Goal: Information Seeking & Learning: Learn about a topic

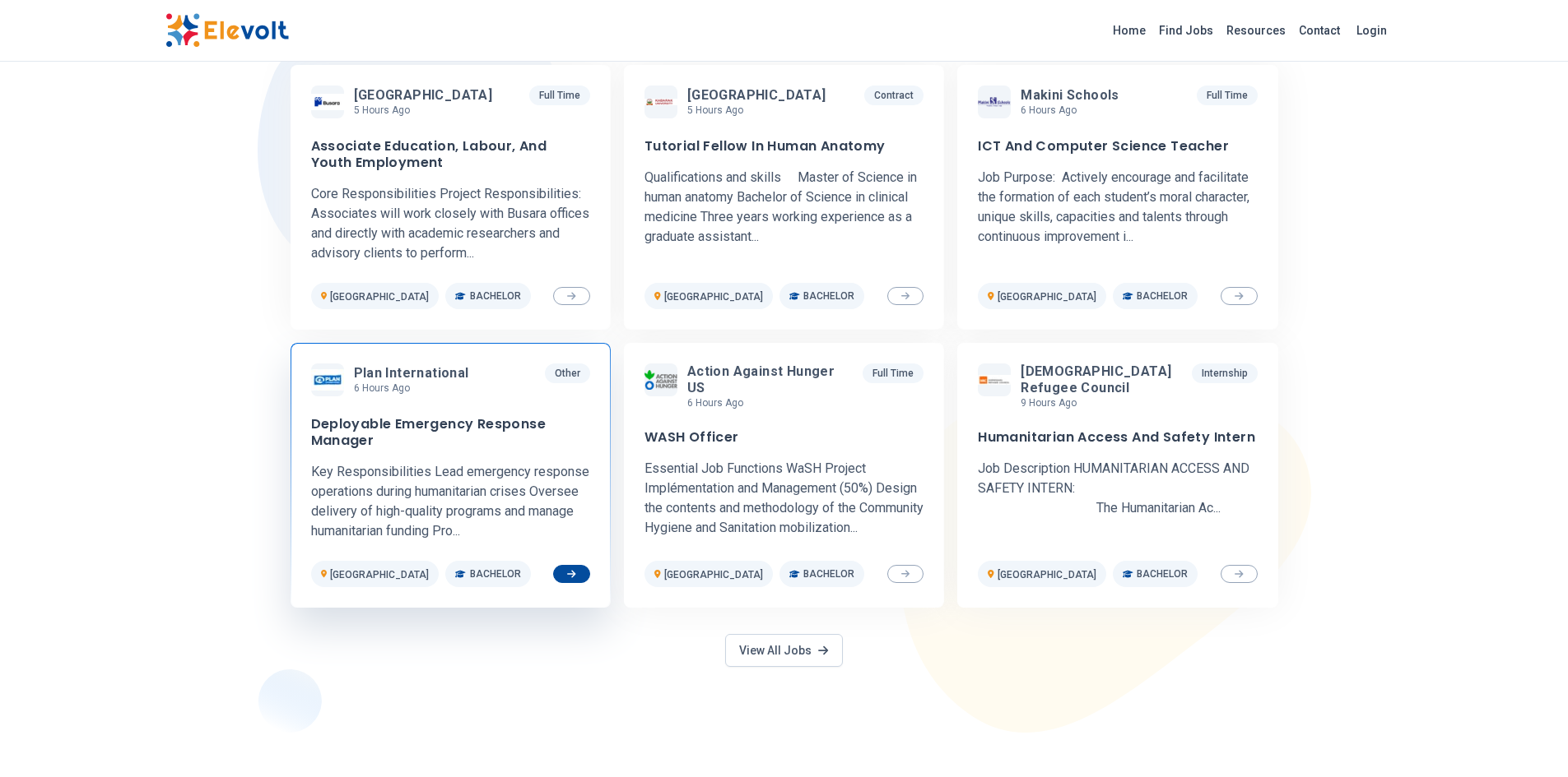
scroll to position [576, 0]
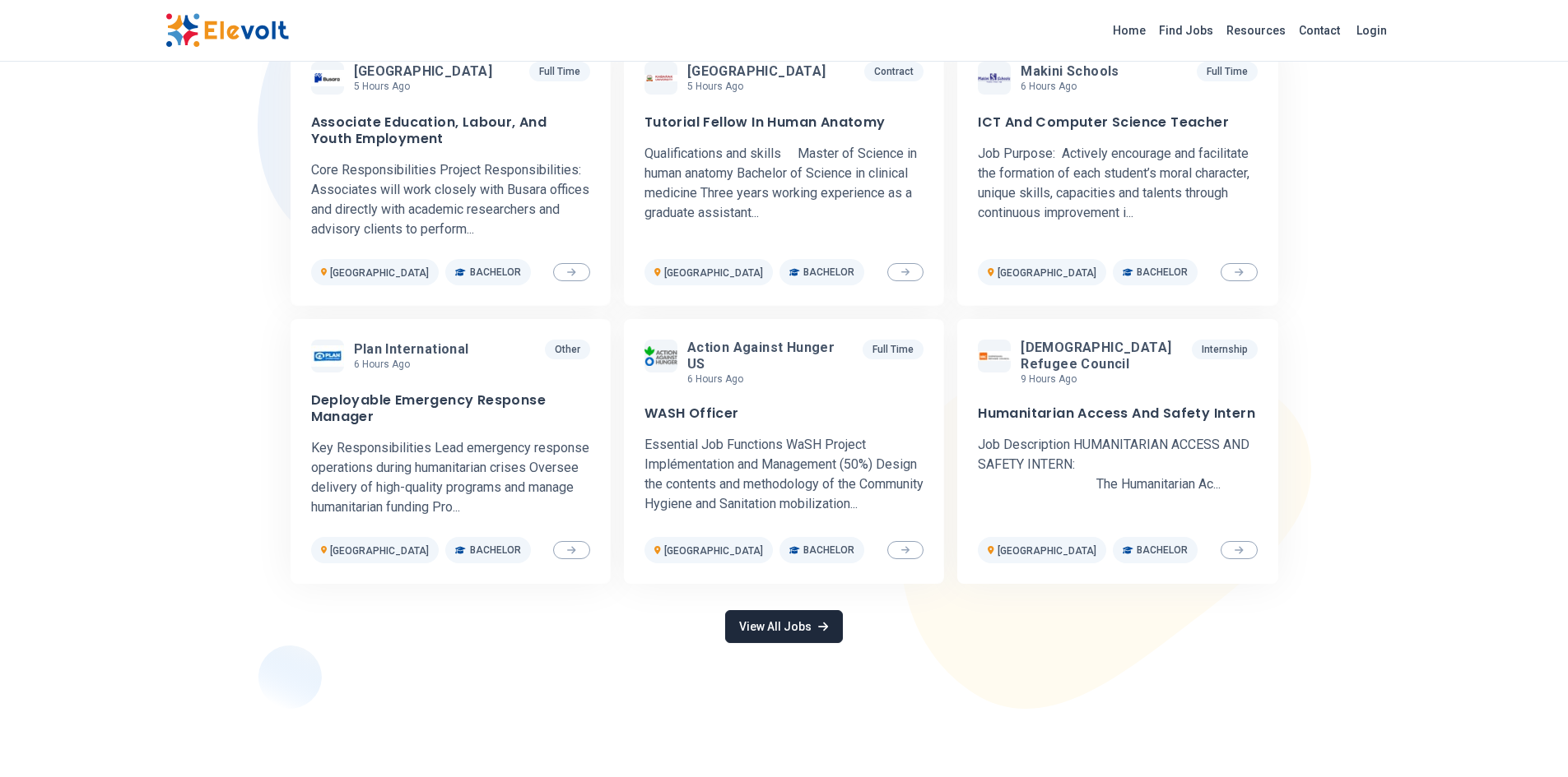
click at [801, 641] on link "View All Jobs" at bounding box center [783, 627] width 116 height 33
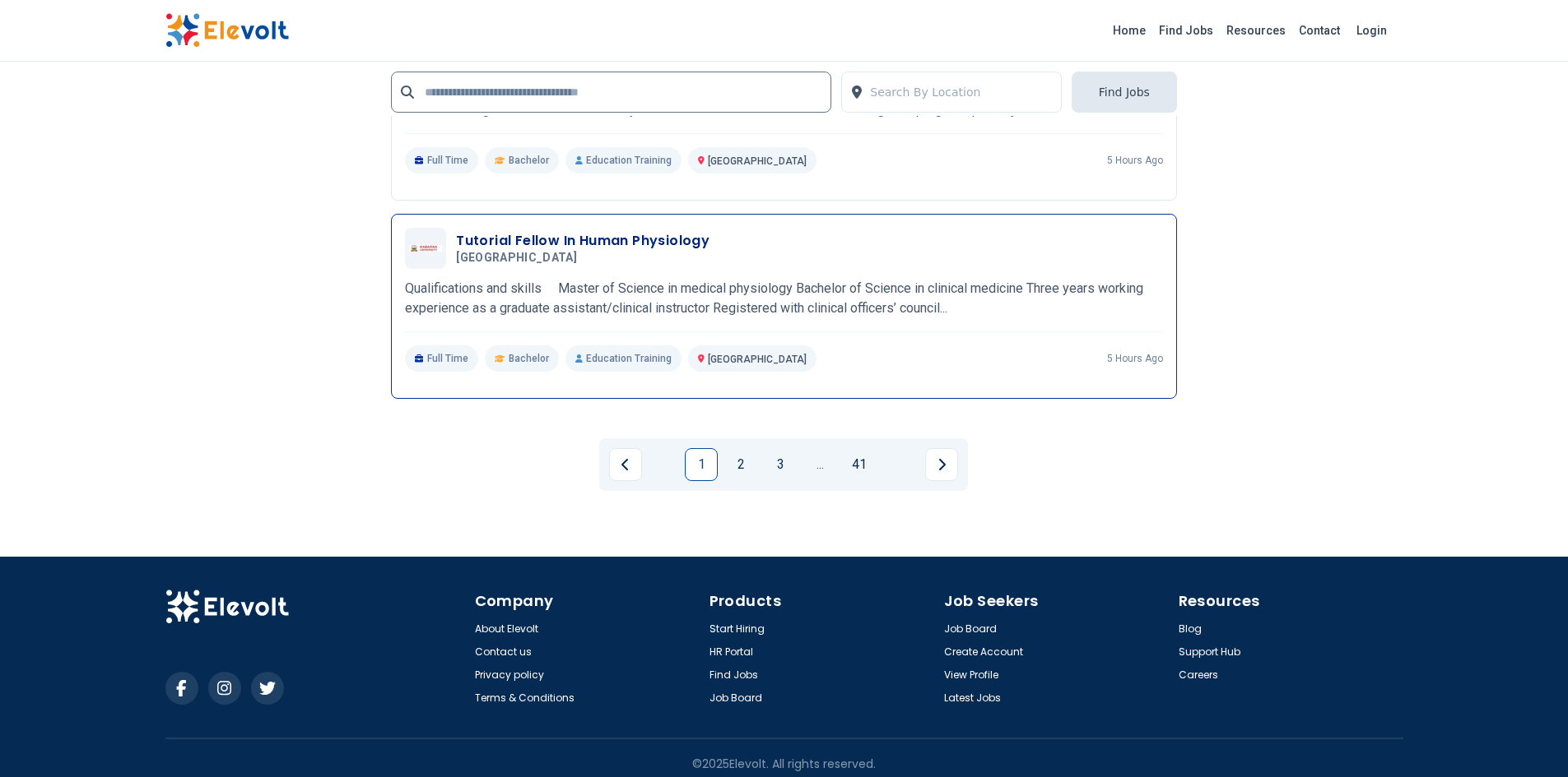
scroll to position [3500, 0]
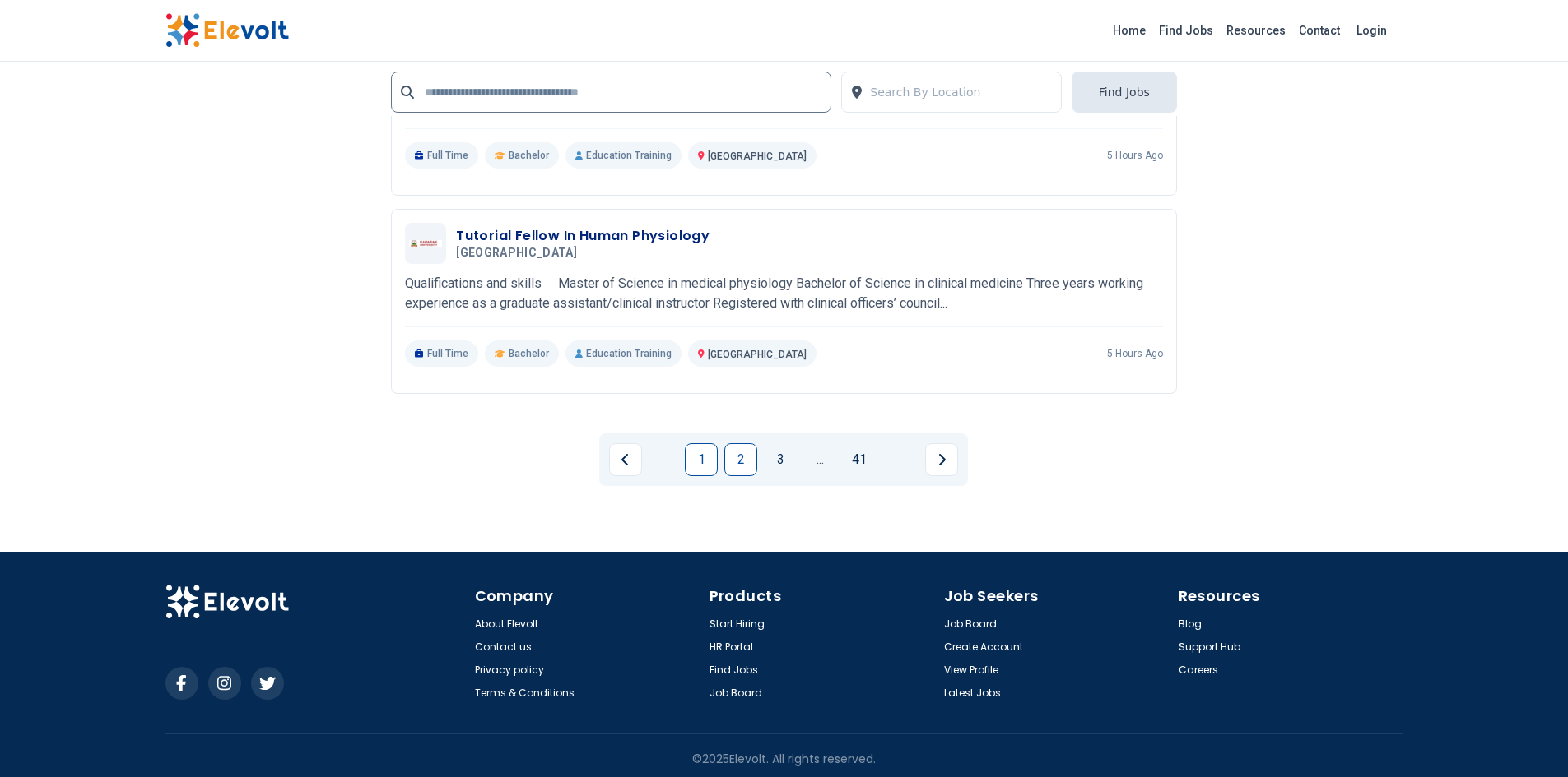
click at [729, 453] on link "2" at bounding box center [741, 460] width 33 height 33
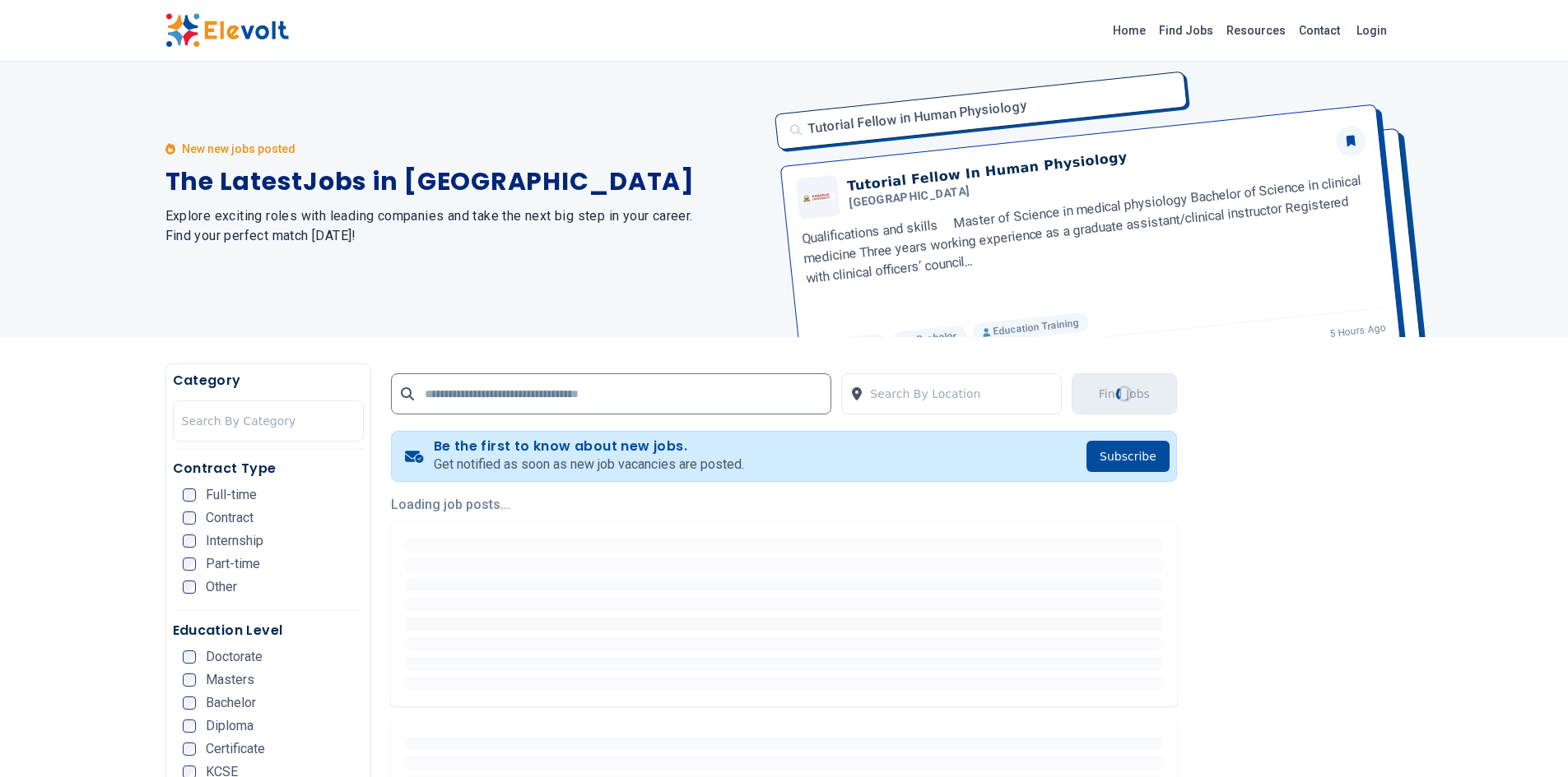
scroll to position [0, 0]
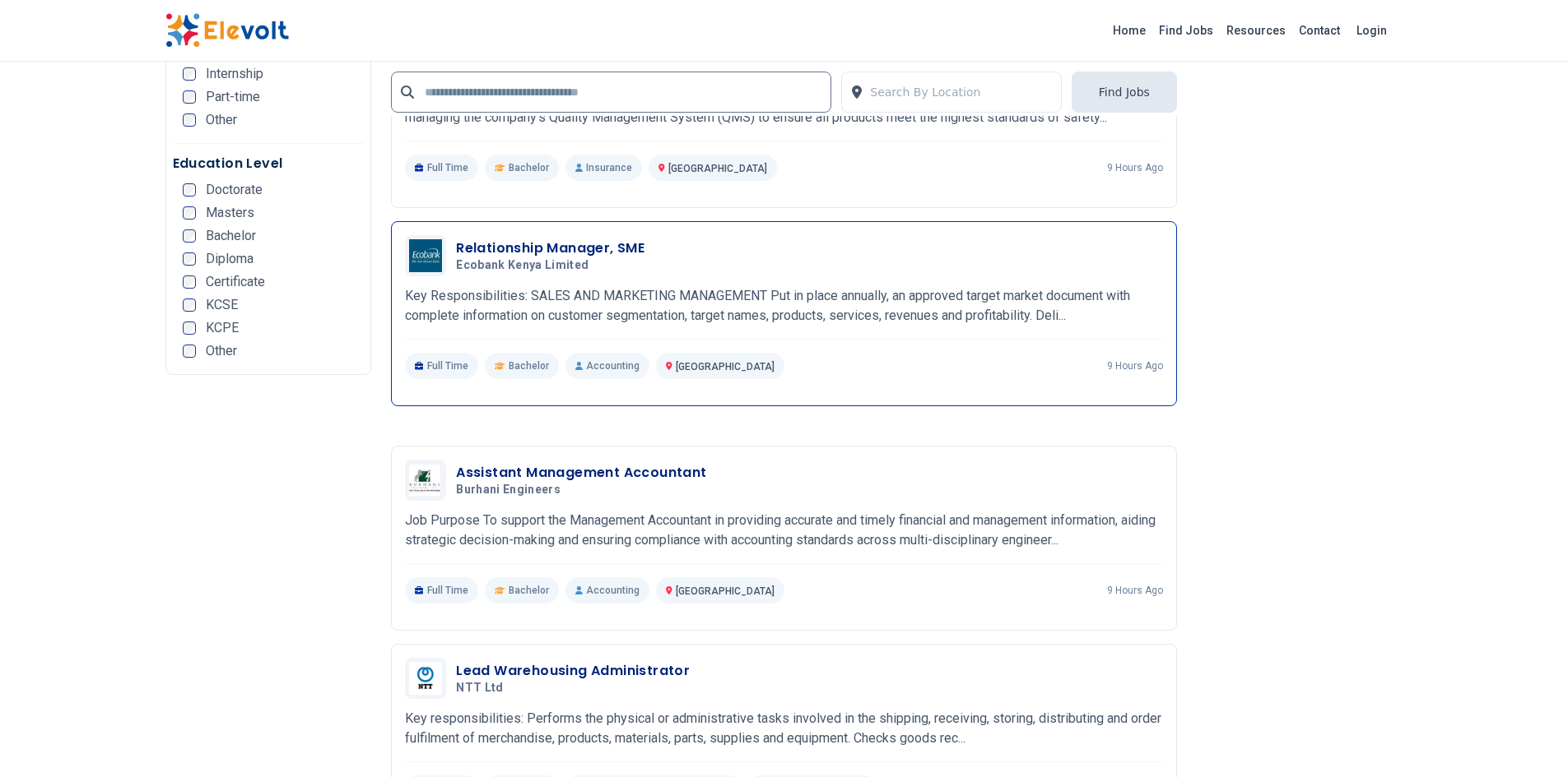
scroll to position [3126, 0]
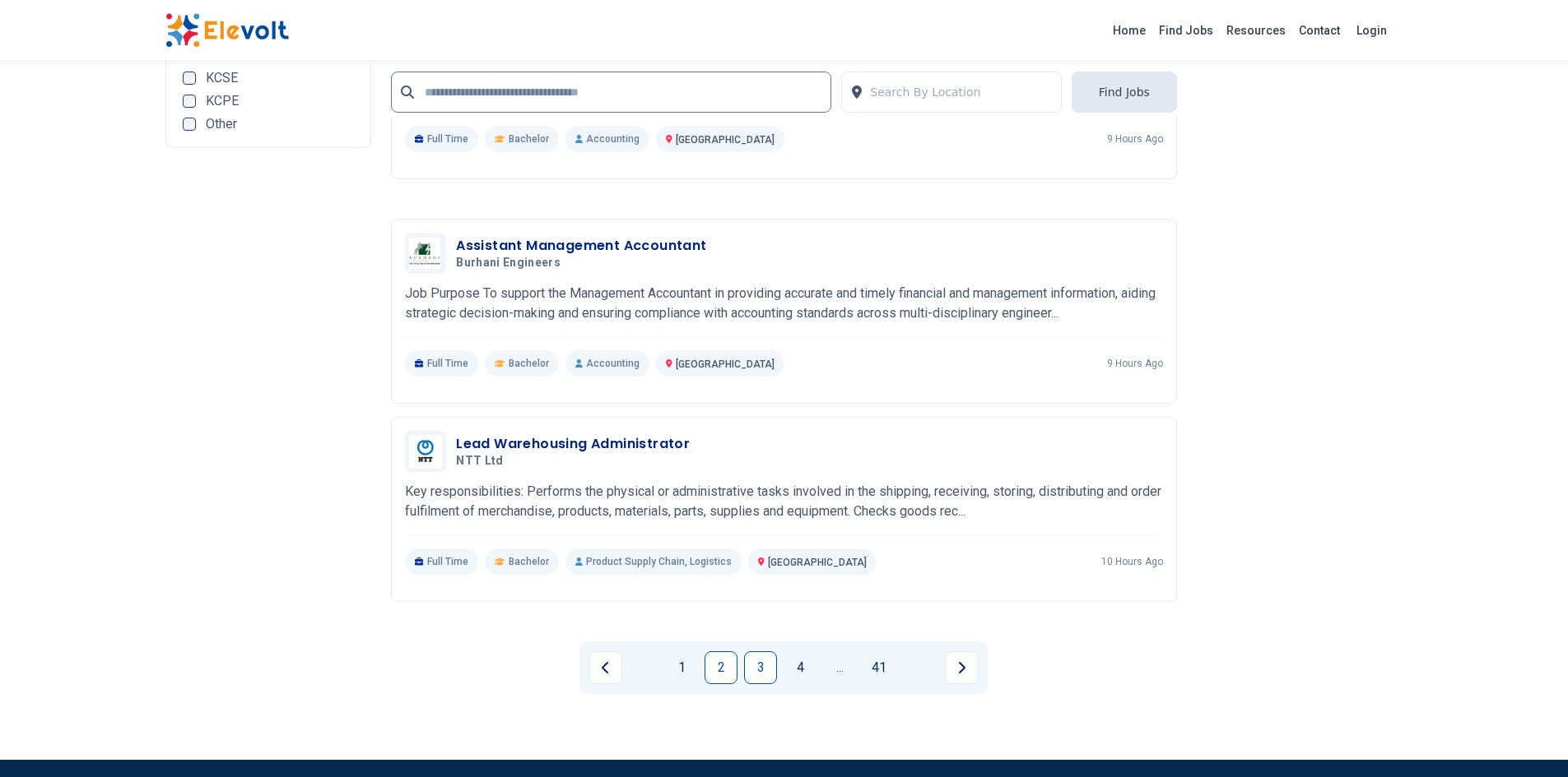
click at [756, 668] on link "3" at bounding box center [761, 668] width 33 height 33
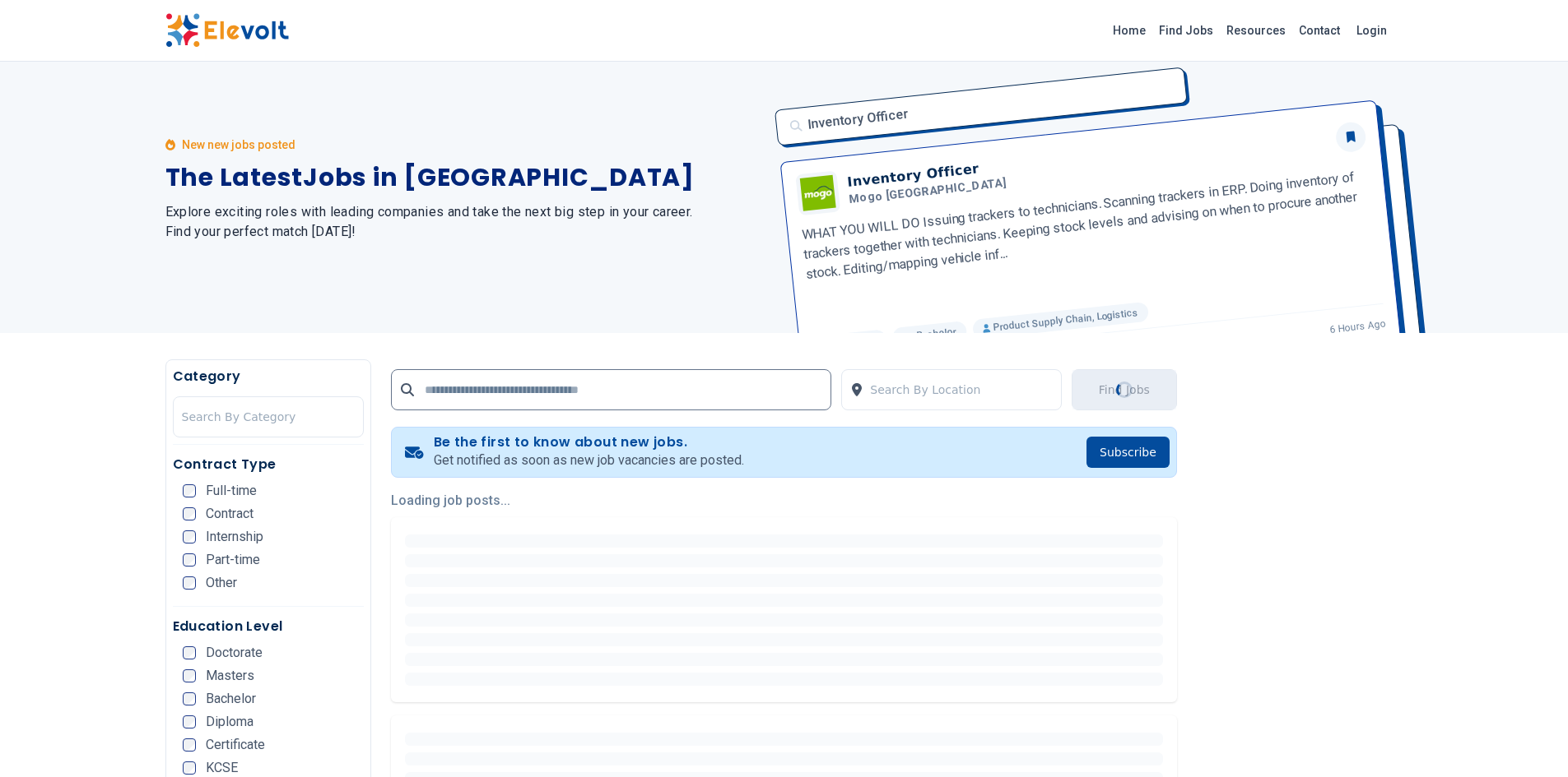
scroll to position [0, 0]
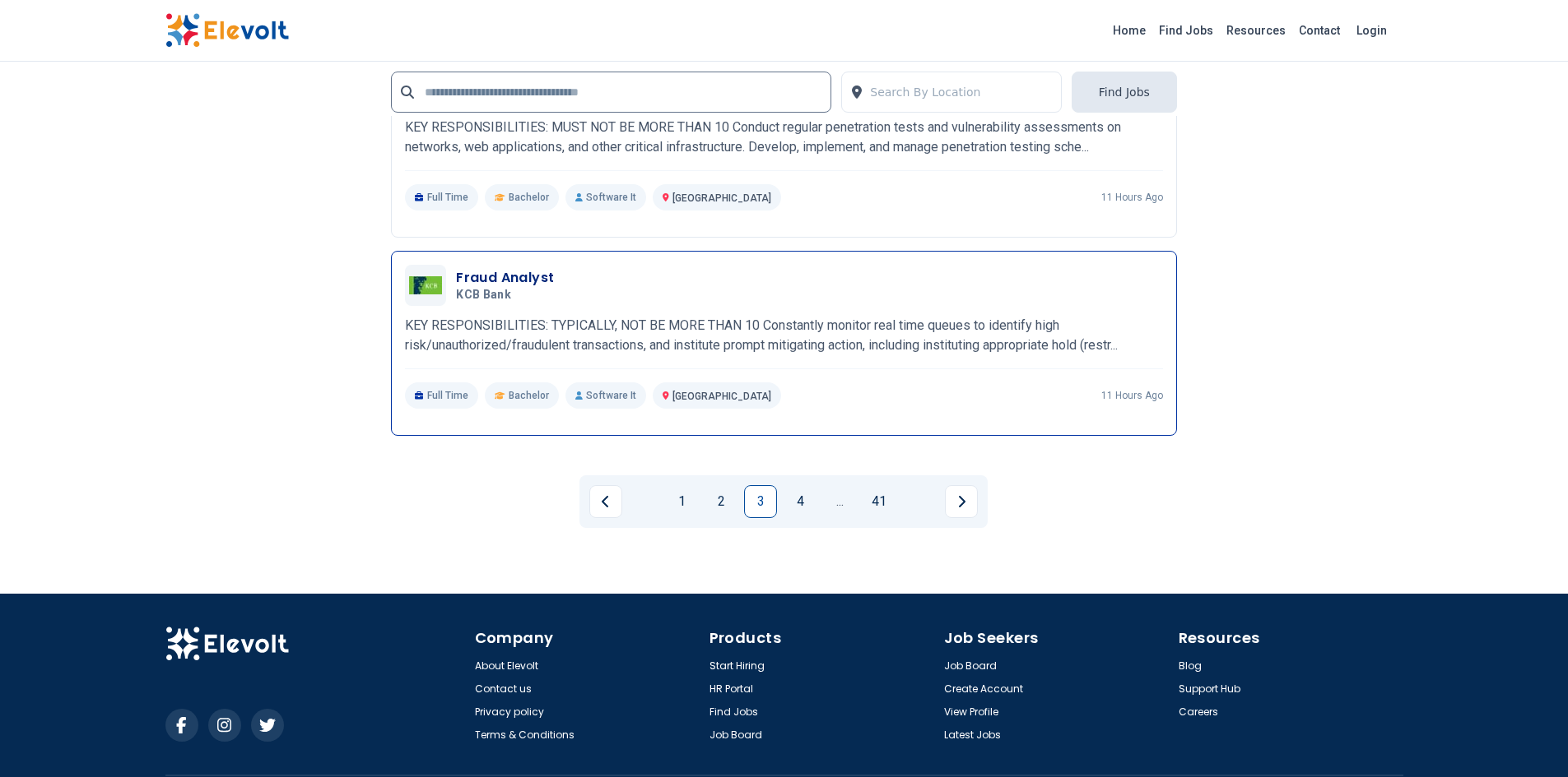
scroll to position [3199, 0]
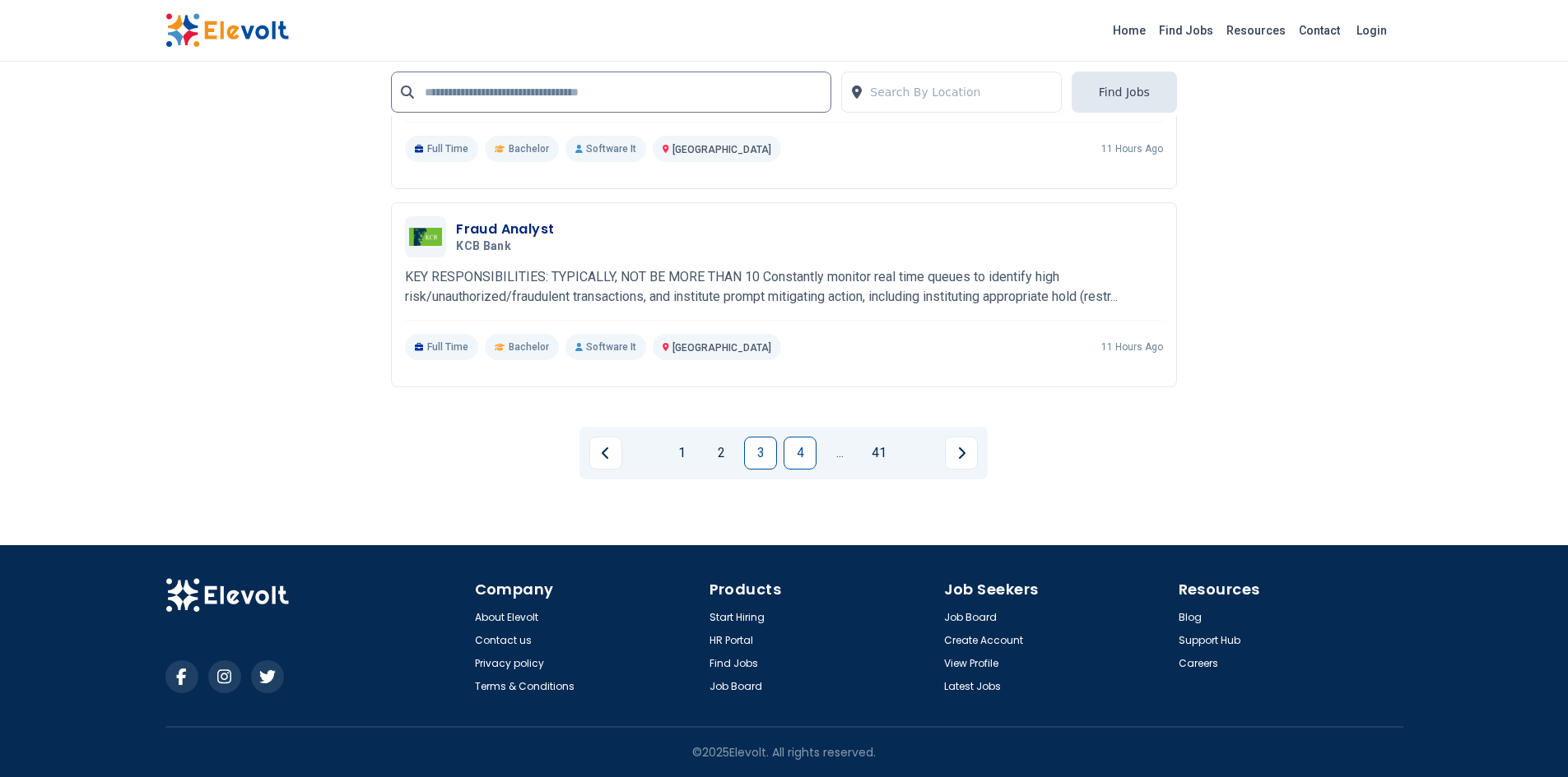
click at [784, 448] on link "4" at bounding box center [800, 453] width 33 height 33
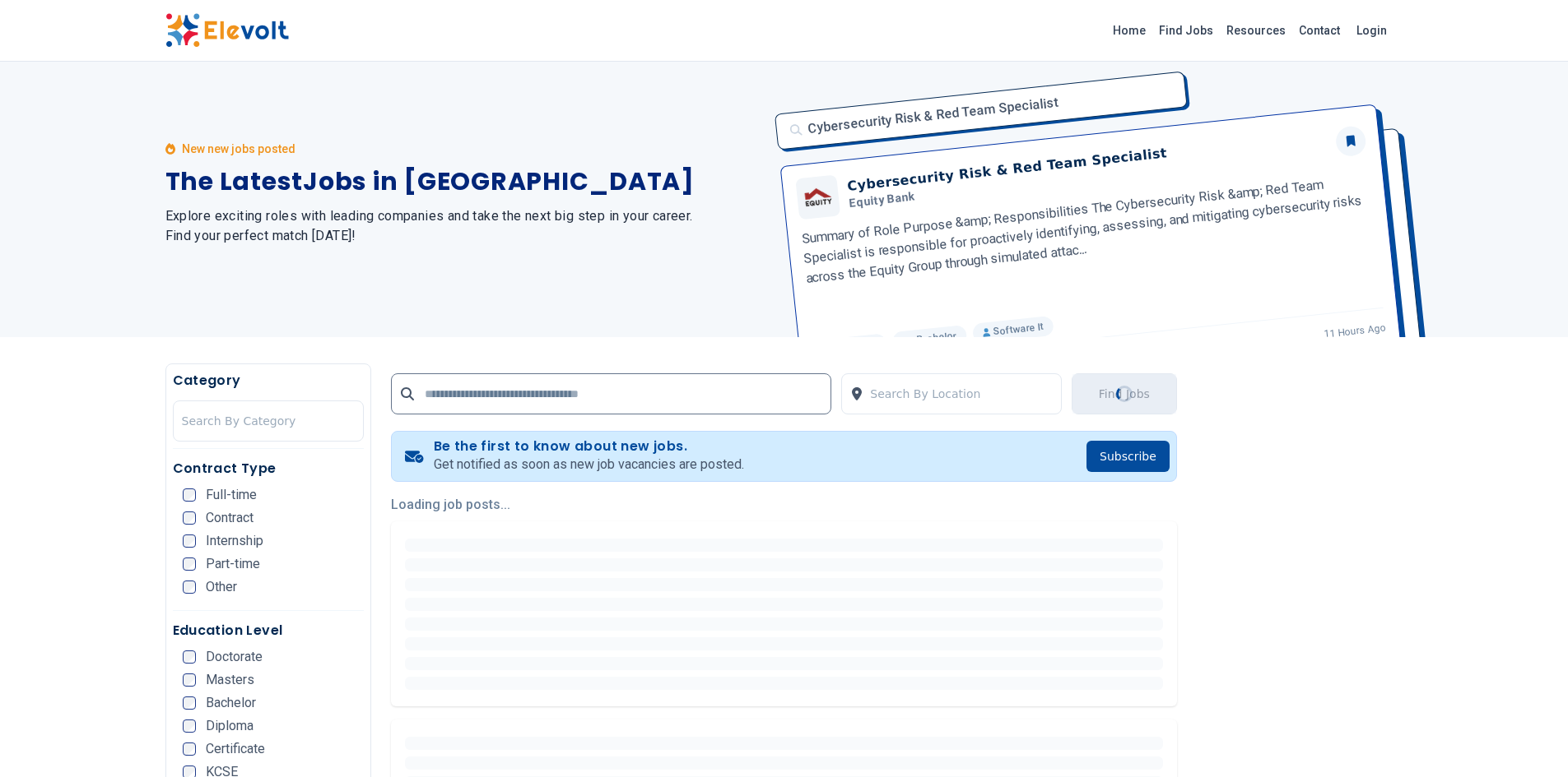
scroll to position [0, 0]
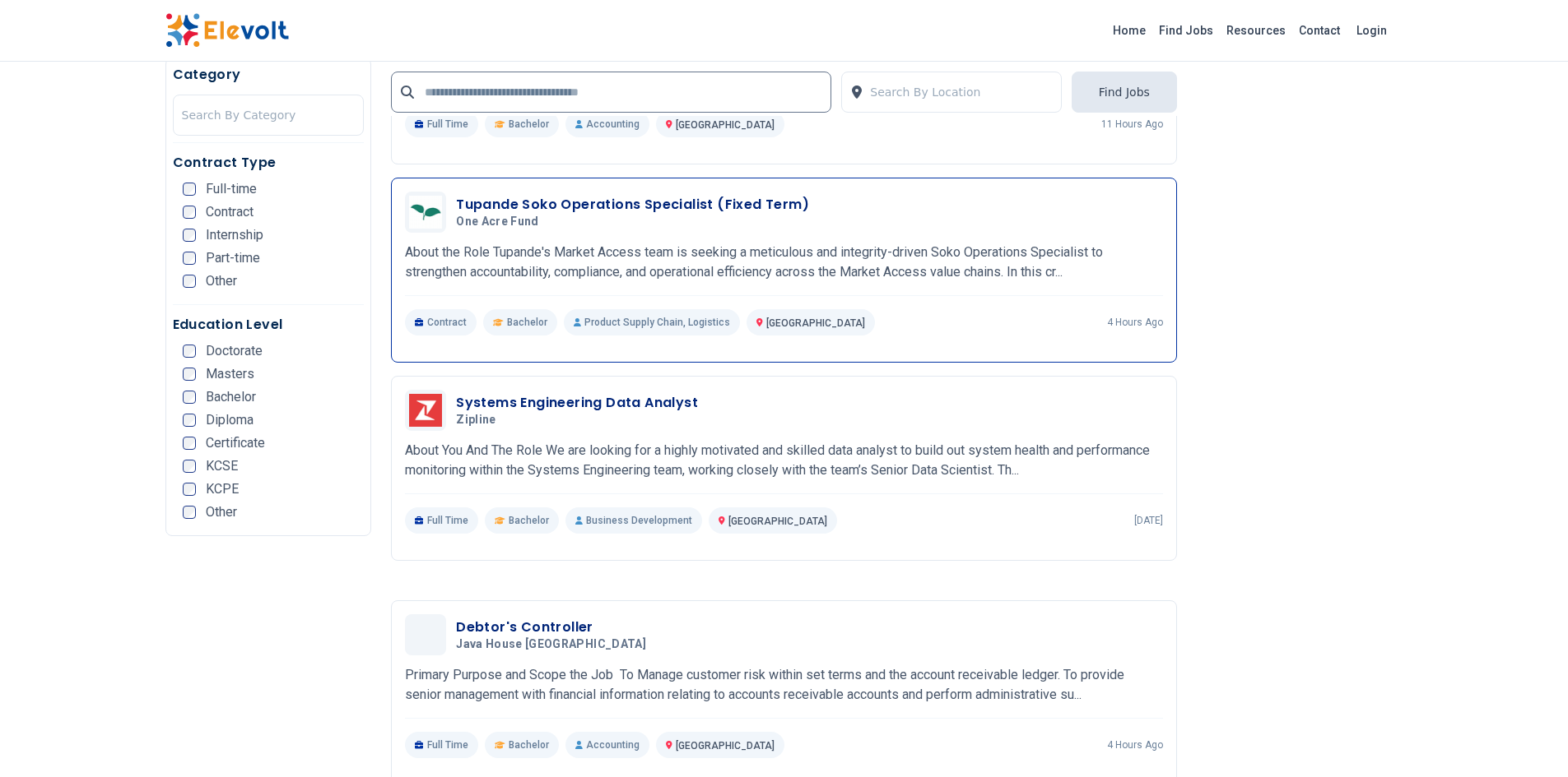
scroll to position [2879, 0]
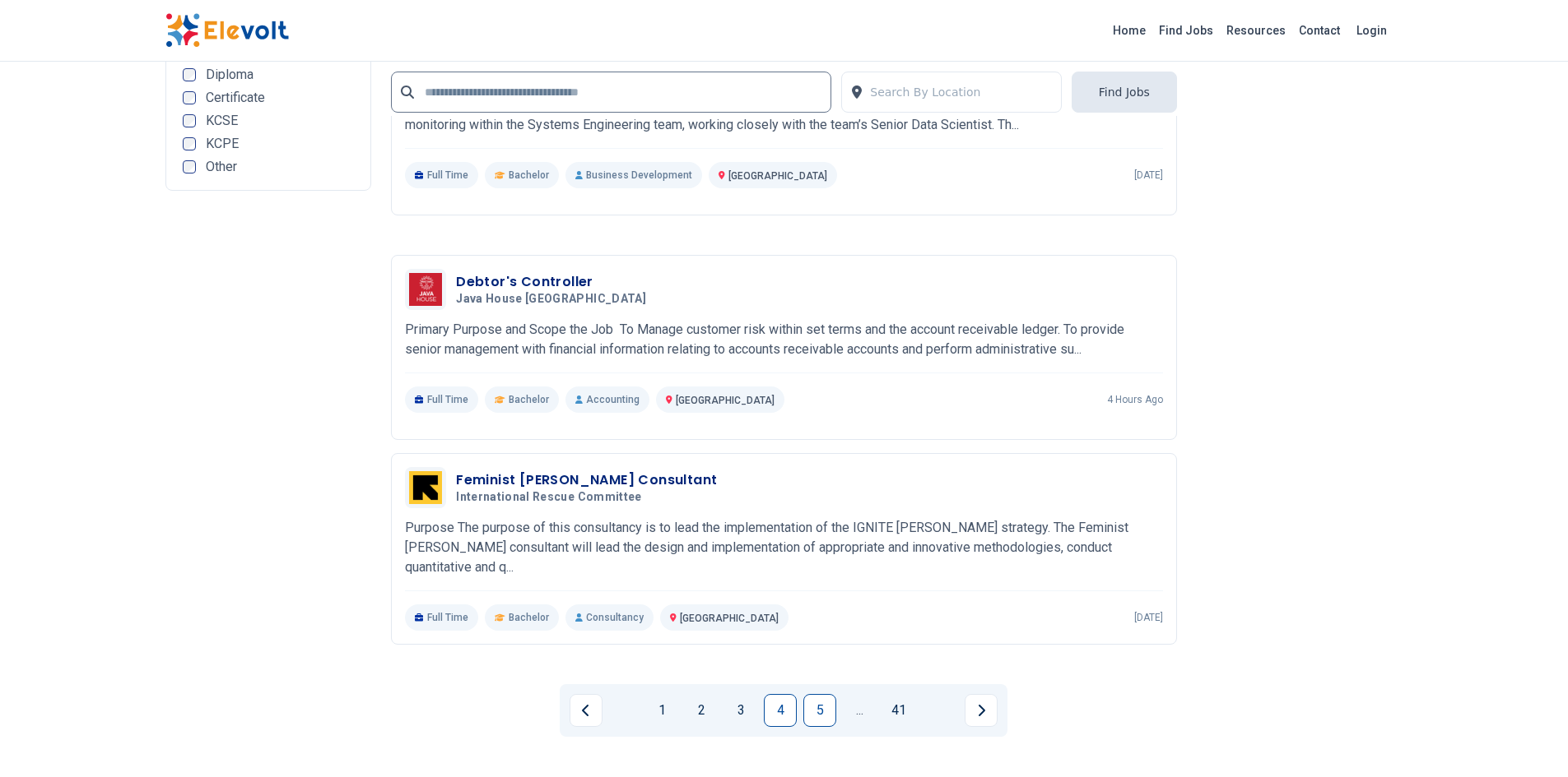
click at [814, 694] on link "5" at bounding box center [820, 710] width 33 height 33
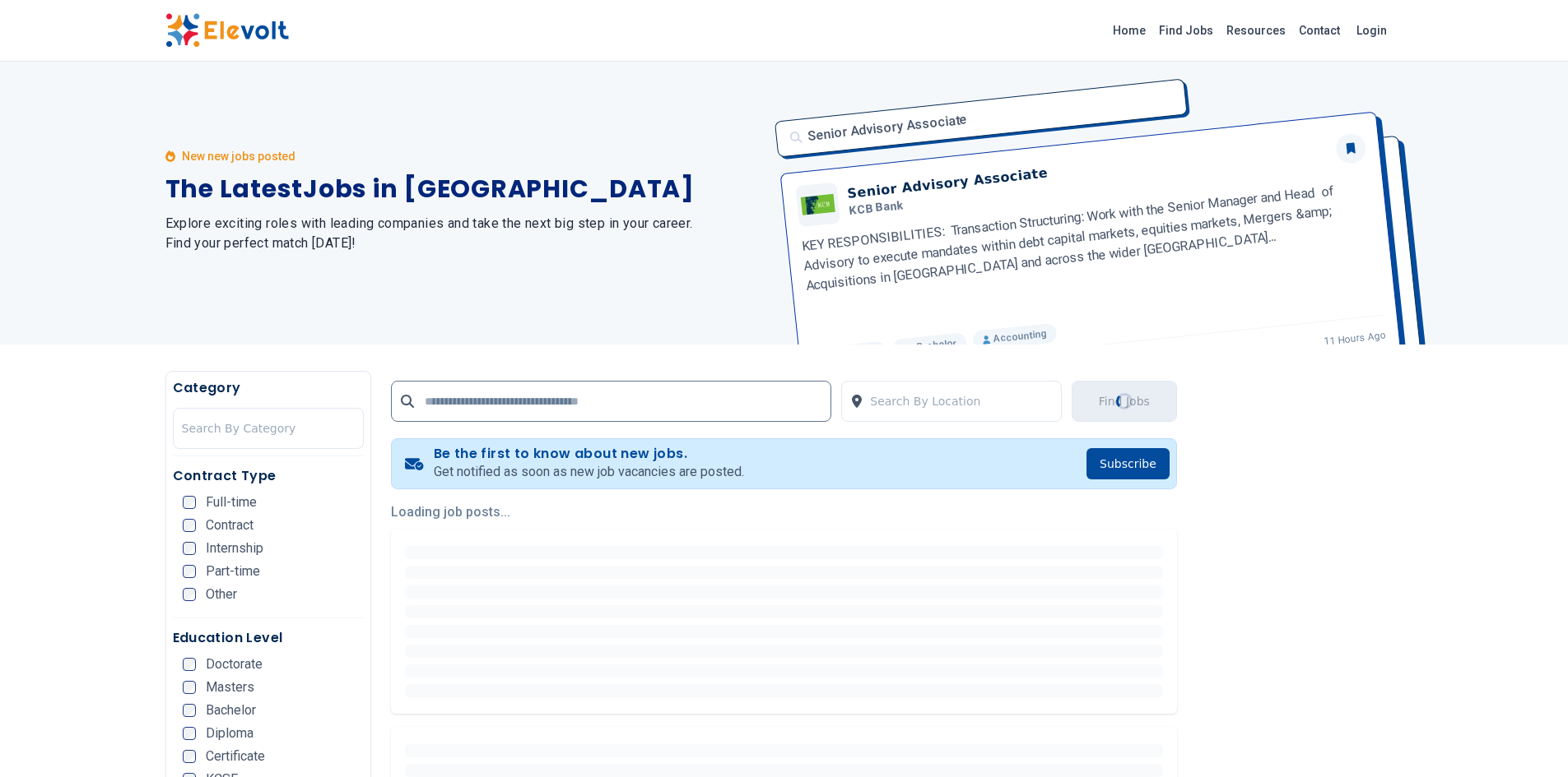
scroll to position [0, 0]
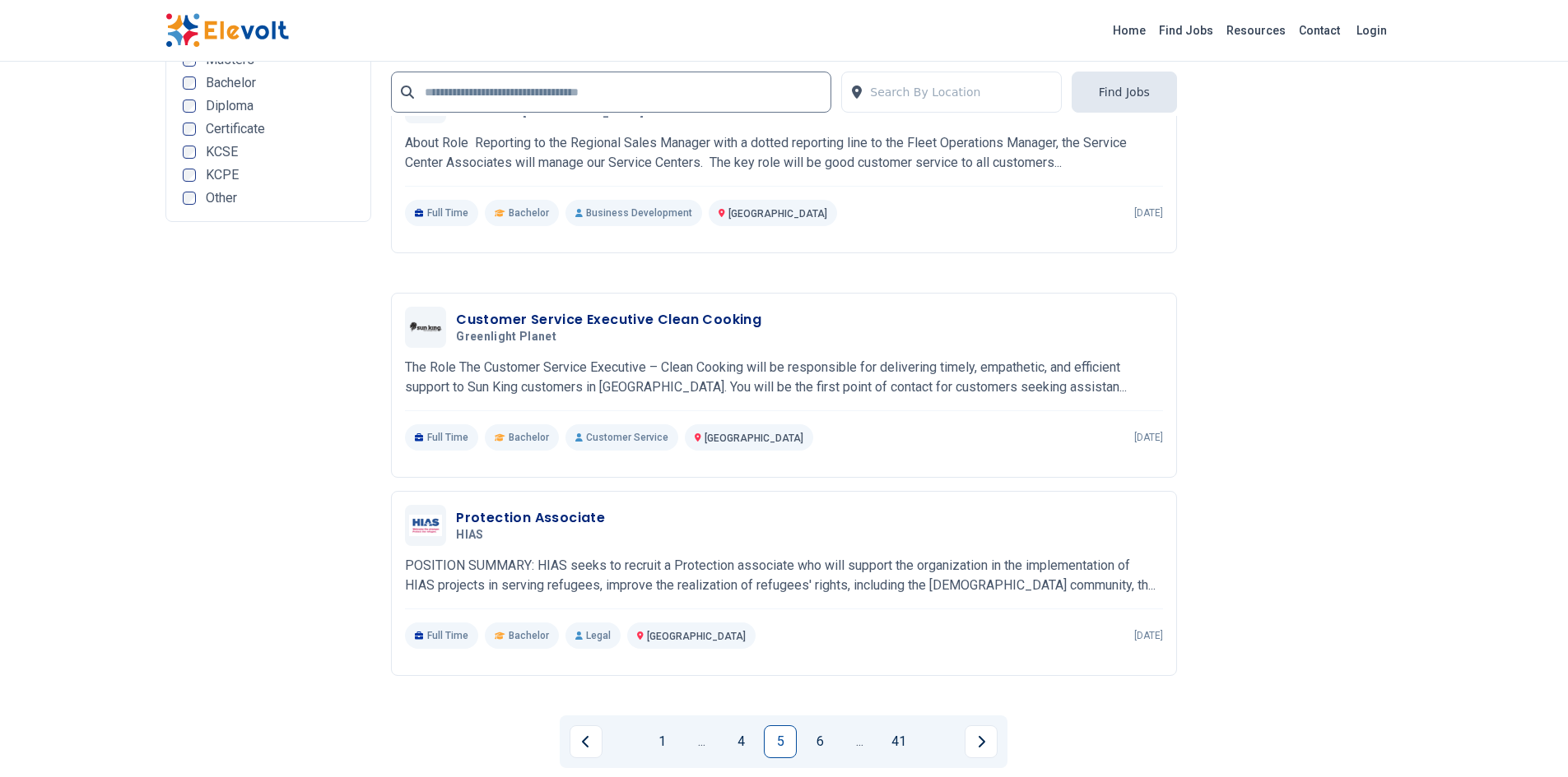
scroll to position [3290, 0]
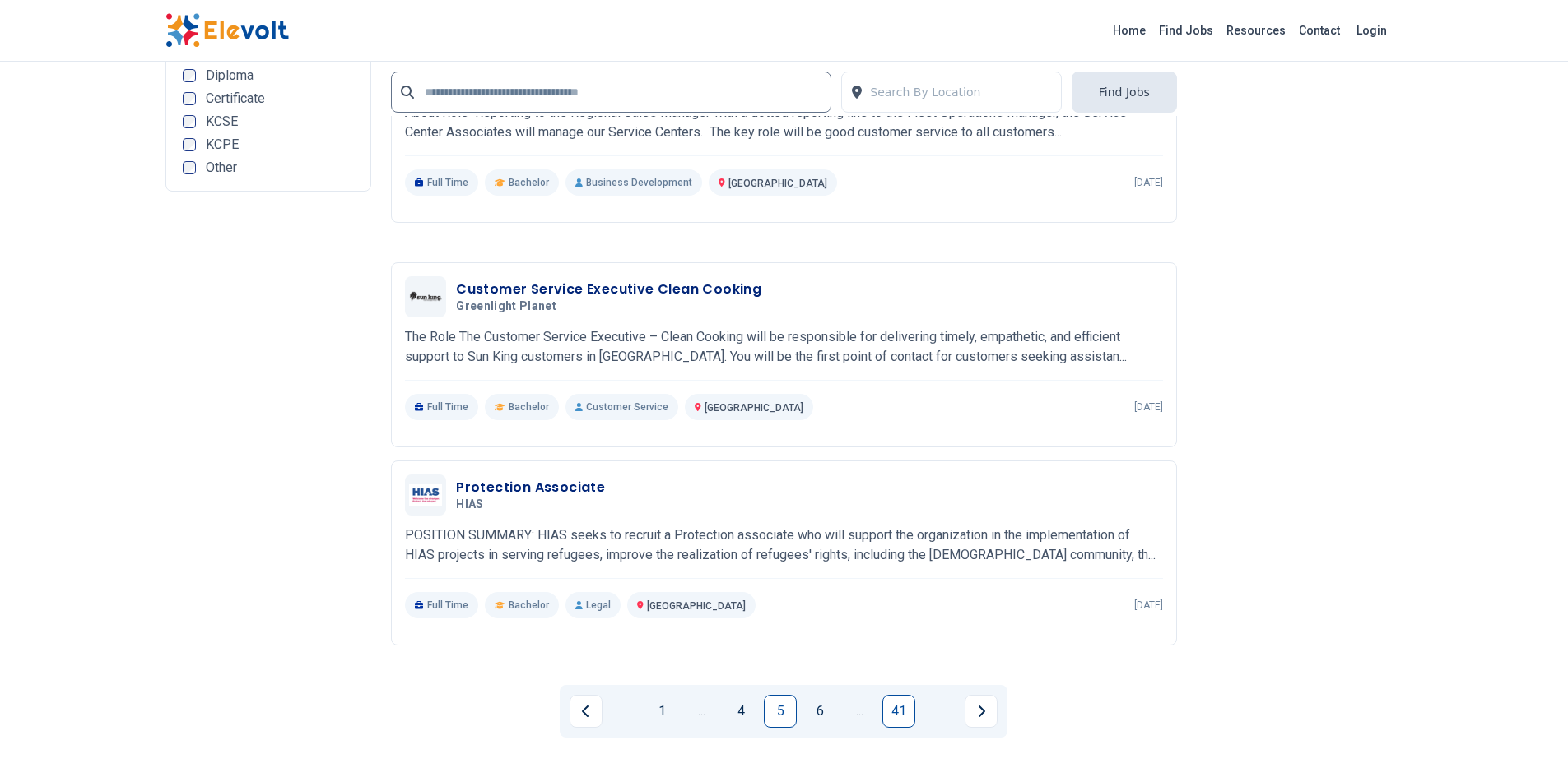
click at [898, 707] on link "41" at bounding box center [899, 711] width 33 height 33
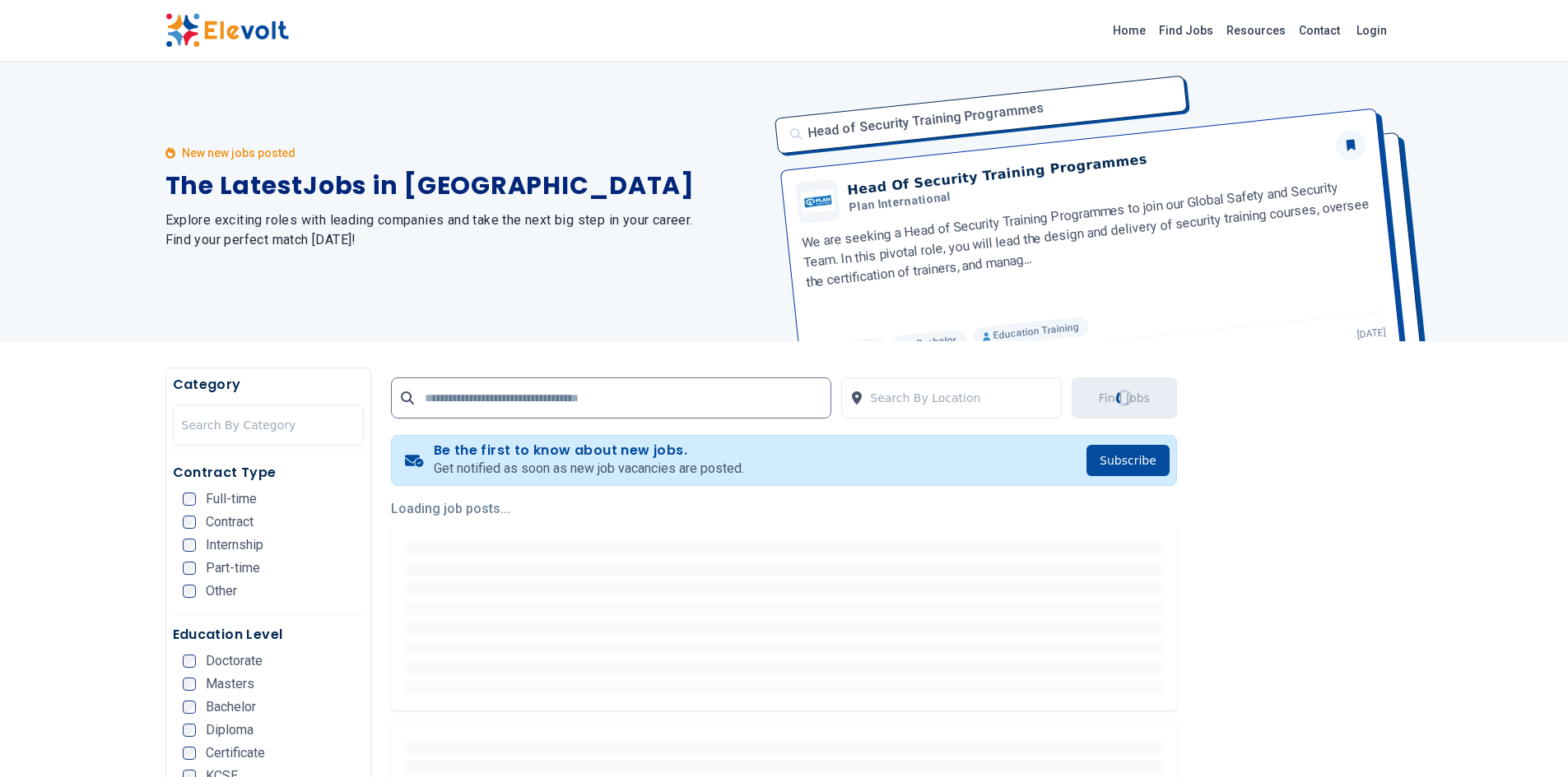
scroll to position [0, 0]
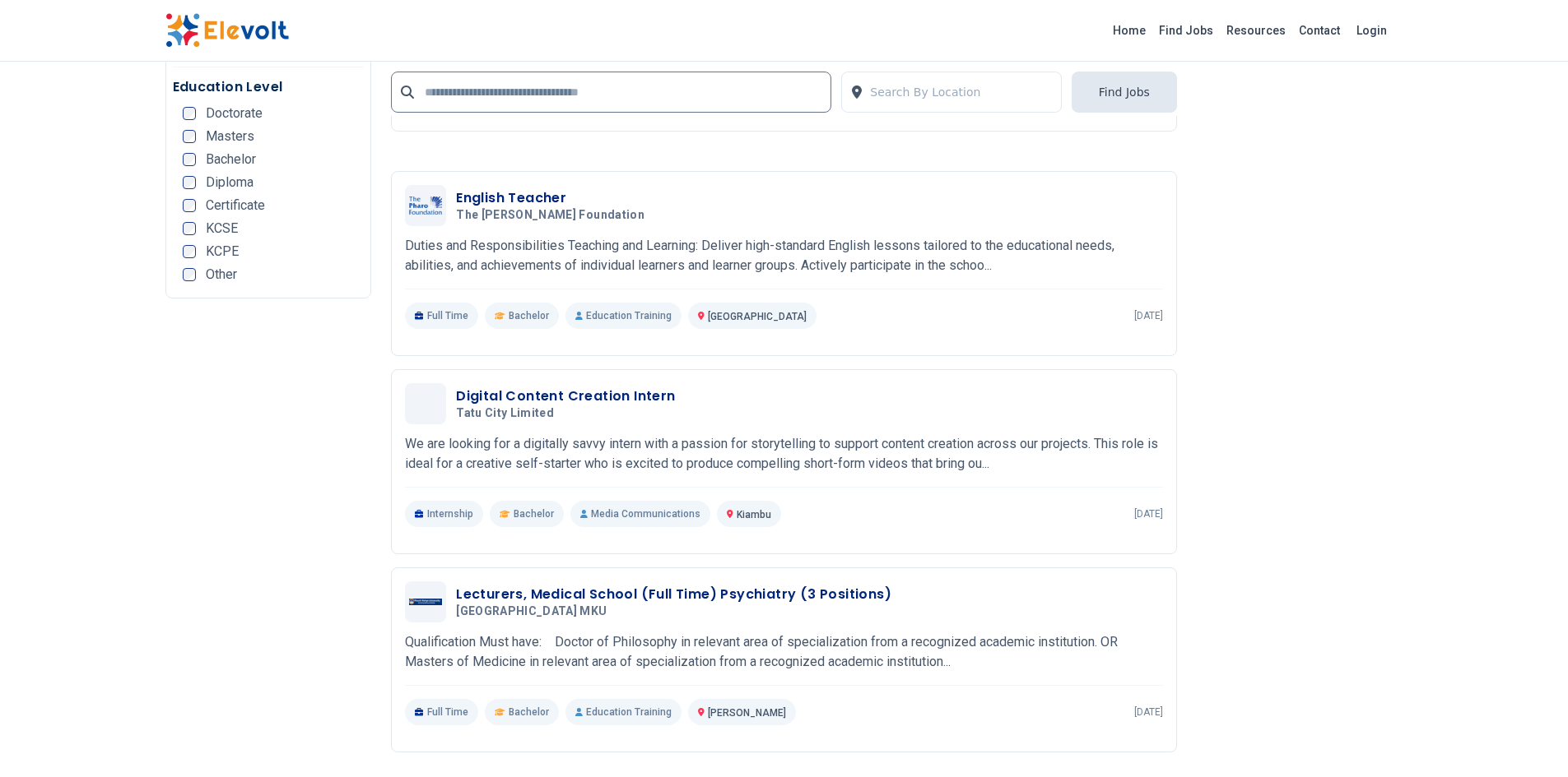
scroll to position [2385, 0]
